Goal: Task Accomplishment & Management: Manage account settings

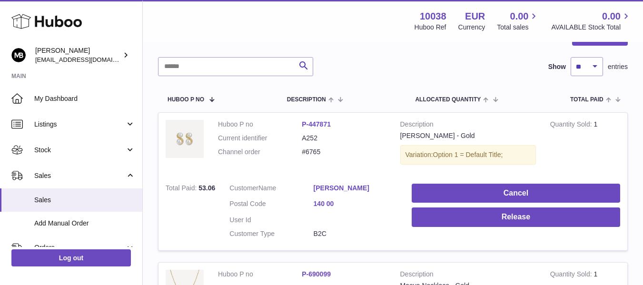
scroll to position [158, 0]
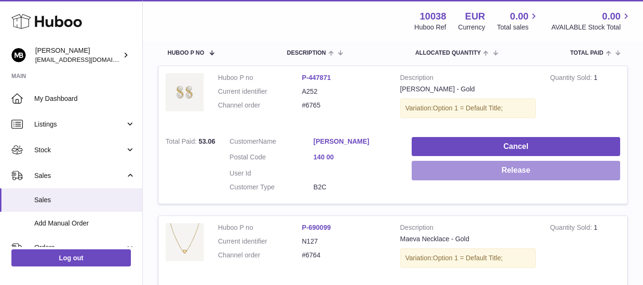
click at [439, 177] on button "Release" at bounding box center [516, 171] width 208 height 20
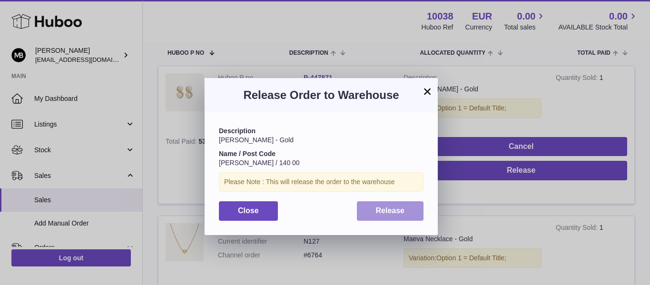
click at [377, 214] on span "Release" at bounding box center [390, 211] width 29 height 8
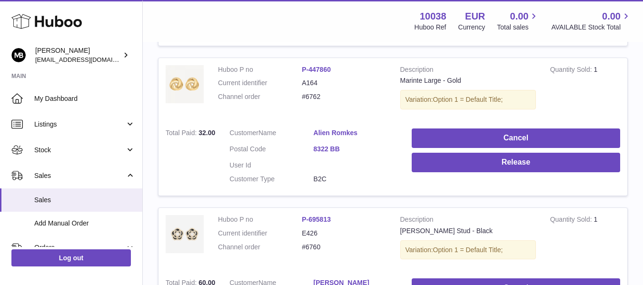
scroll to position [601, 0]
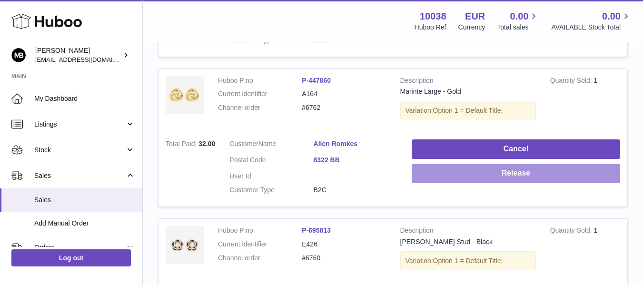
click at [421, 170] on button "Release" at bounding box center [516, 174] width 208 height 20
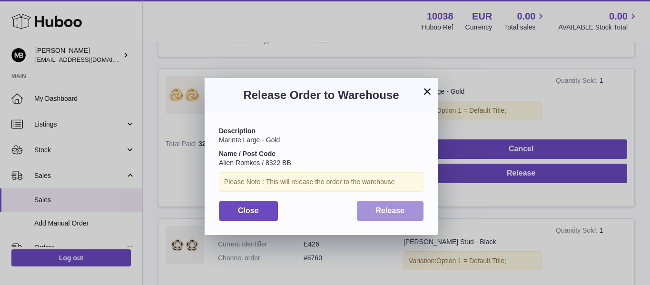
click at [389, 208] on span "Release" at bounding box center [390, 211] width 29 height 8
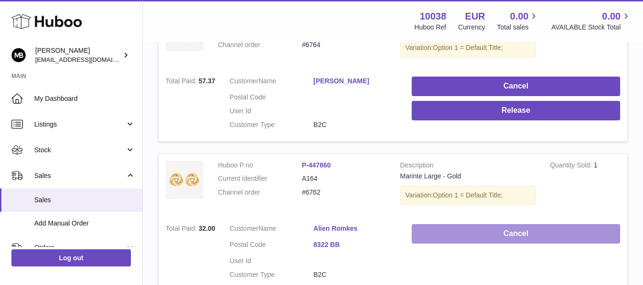
scroll to position [442, 0]
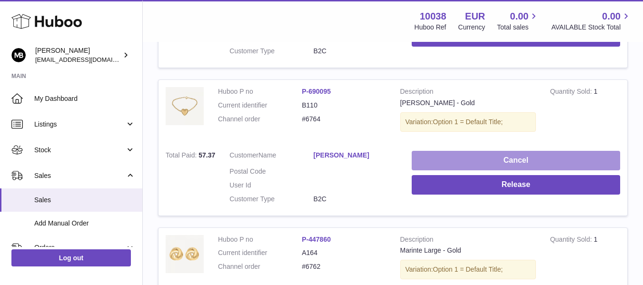
click at [455, 162] on button "Cancel" at bounding box center [516, 161] width 208 height 20
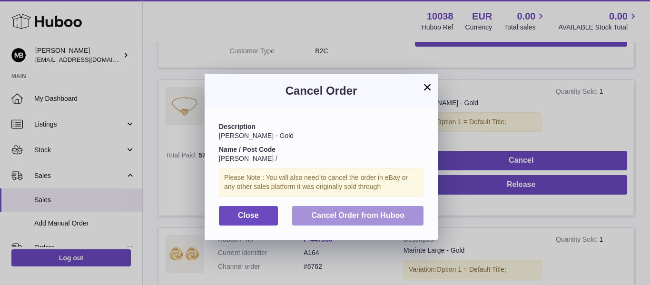
click at [383, 215] on span "Cancel Order from Huboo" at bounding box center [357, 215] width 93 height 8
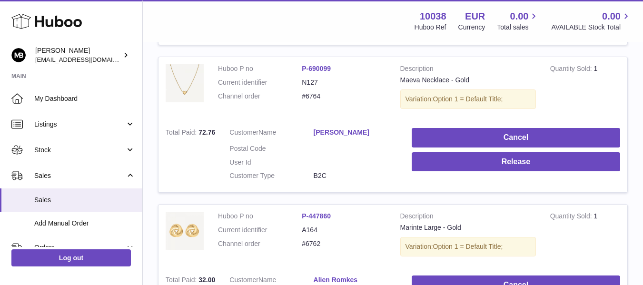
scroll to position [284, 0]
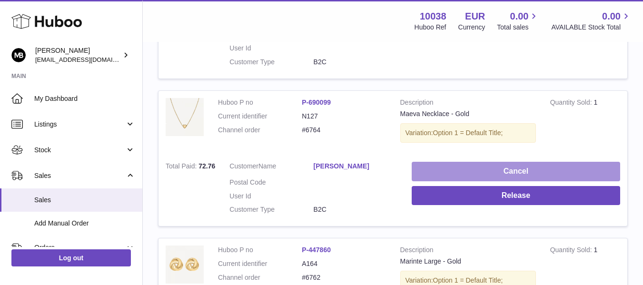
click at [421, 165] on button "Cancel" at bounding box center [516, 172] width 208 height 20
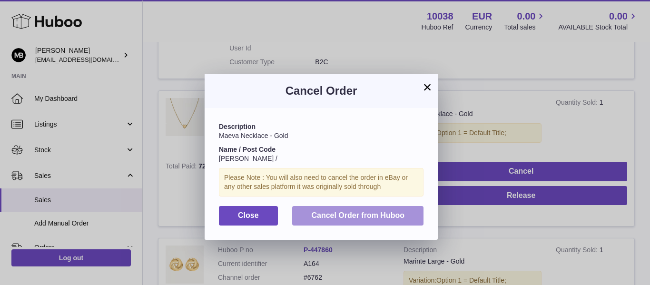
click at [347, 217] on span "Cancel Order from Huboo" at bounding box center [357, 215] width 93 height 8
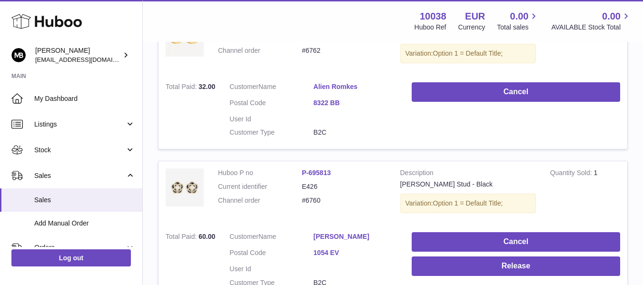
scroll to position [442, 0]
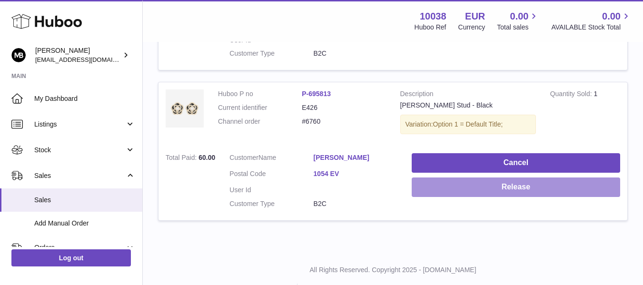
click at [421, 186] on button "Release" at bounding box center [516, 188] width 208 height 20
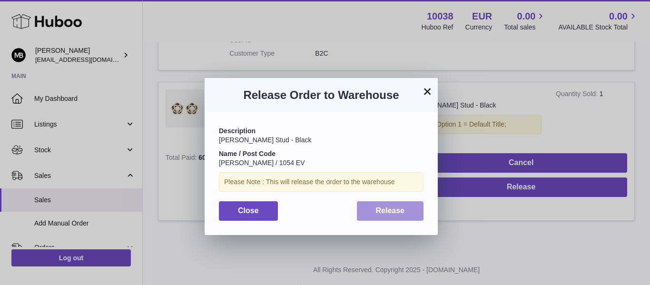
click at [382, 209] on span "Release" at bounding box center [390, 211] width 29 height 8
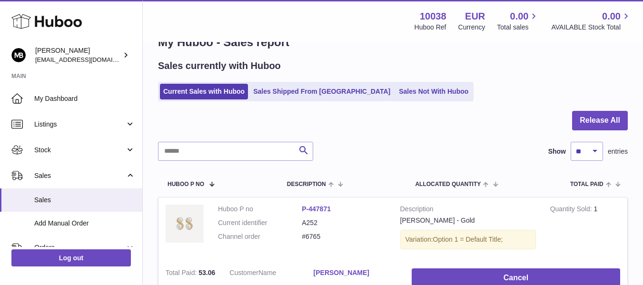
scroll to position [0, 0]
